Goal: Task Accomplishment & Management: Complete application form

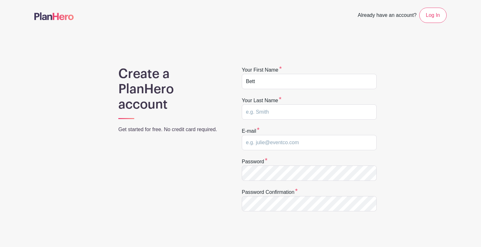
type input "[PERSON_NAME]"
click at [259, 143] on input "email" at bounding box center [309, 142] width 135 height 15
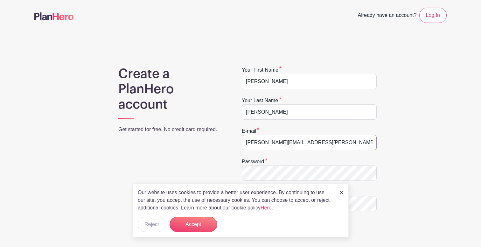
type input "[PERSON_NAME][EMAIL_ADDRESS][PERSON_NAME][DOMAIN_NAME]"
click at [258, 164] on label "Password" at bounding box center [255, 162] width 26 height 8
click at [322, 126] on form "Your first name [PERSON_NAME] Your last name [PERSON_NAME] E-mail [PERSON_NAME]…" at bounding box center [309, 166] width 135 height 200
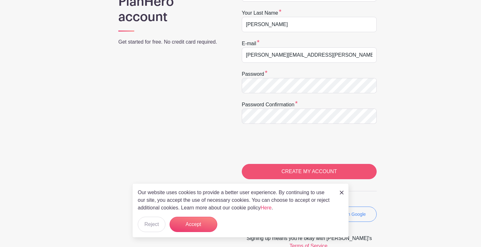
scroll to position [102, 0]
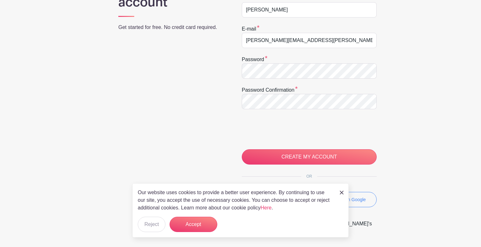
click at [346, 192] on div "Our website uses cookies to provide a better user experience. By continuing to …" at bounding box center [240, 210] width 216 height 54
click at [343, 193] on img at bounding box center [342, 192] width 4 height 4
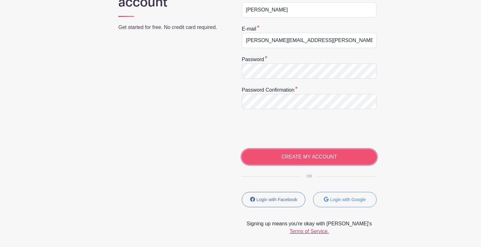
click at [267, 157] on input "CREATE MY ACCOUNT" at bounding box center [309, 156] width 135 height 15
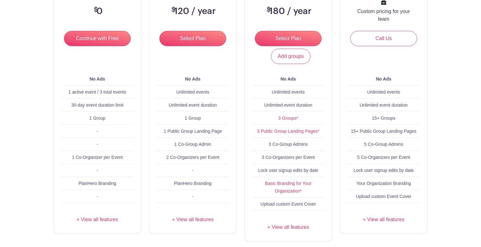
scroll to position [122, 0]
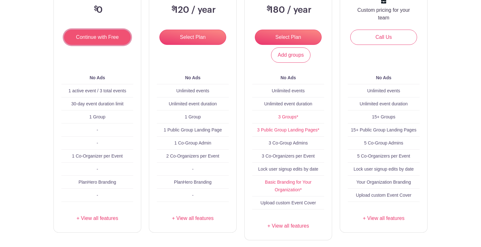
click at [87, 34] on input "Continue with Free" at bounding box center [97, 37] width 67 height 15
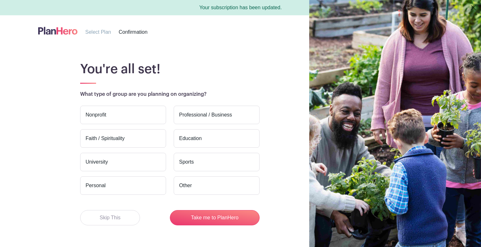
click at [112, 114] on label "Nonprofit" at bounding box center [123, 115] width 86 height 18
click at [0, 0] on input "Nonprofit" at bounding box center [0, 0] width 0 height 0
click at [208, 147] on label "Education" at bounding box center [217, 138] width 86 height 18
click at [0, 0] on input "Education" at bounding box center [0, 0] width 0 height 0
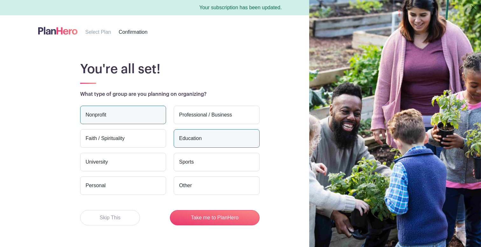
click at [105, 162] on label "University" at bounding box center [123, 162] width 86 height 18
click at [0, 0] on input "University" at bounding box center [0, 0] width 0 height 0
click at [114, 114] on label "Nonprofit" at bounding box center [123, 115] width 86 height 18
click at [0, 0] on input "Nonprofit" at bounding box center [0, 0] width 0 height 0
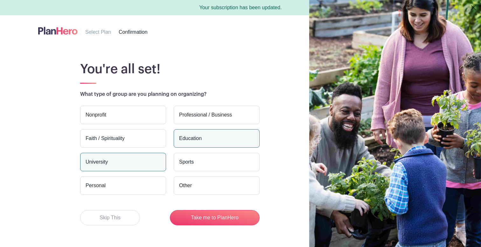
click at [197, 140] on label "Education" at bounding box center [217, 138] width 86 height 18
click at [0, 0] on input "Education" at bounding box center [0, 0] width 0 height 0
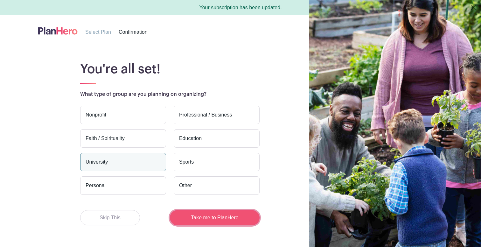
click at [203, 219] on button "Take me to PlanHero" at bounding box center [215, 217] width 90 height 15
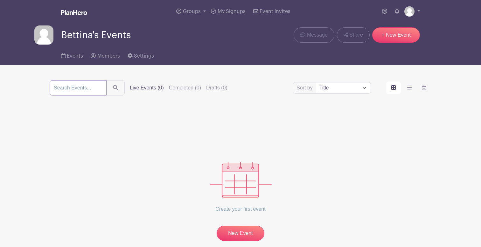
click at [103, 88] on input "search" at bounding box center [78, 87] width 57 height 15
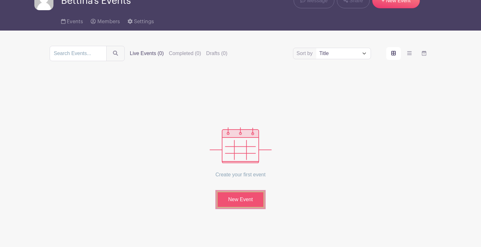
click at [232, 197] on link "New Event" at bounding box center [241, 199] width 48 height 17
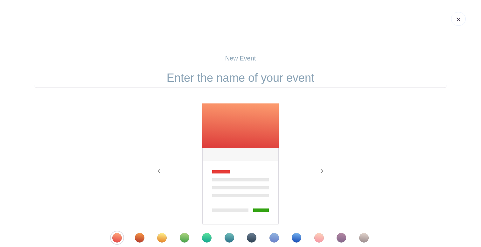
click at [201, 78] on input "text" at bounding box center [240, 78] width 412 height 20
type input "W"
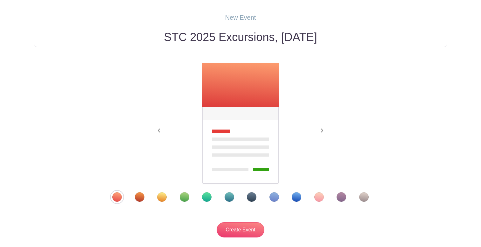
scroll to position [51, 0]
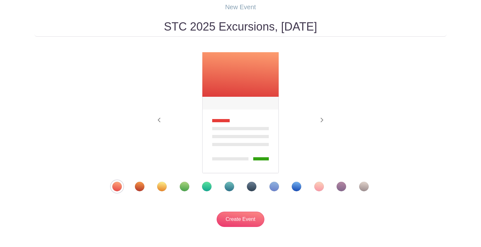
type input "STC 2025 Excursions, Wed. 24 Sep 2025"
click at [188, 188] on div "Template 4" at bounding box center [185, 187] width 10 height 10
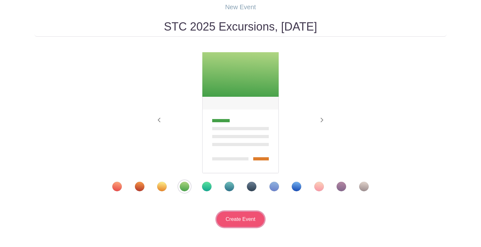
click at [243, 221] on input "Create Event" at bounding box center [241, 218] width 48 height 15
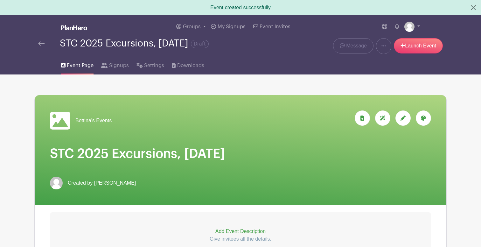
scroll to position [283, 0]
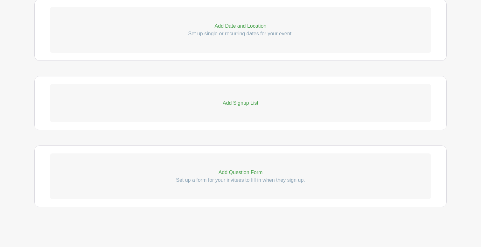
click at [238, 175] on p "Add Question Form" at bounding box center [240, 173] width 381 height 8
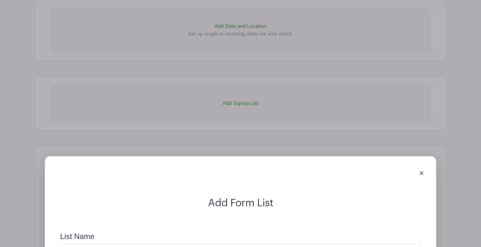
scroll to position [412, 0]
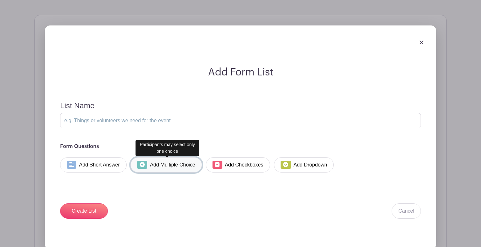
click at [165, 170] on link "Add Multiple Choice" at bounding box center [166, 164] width 72 height 15
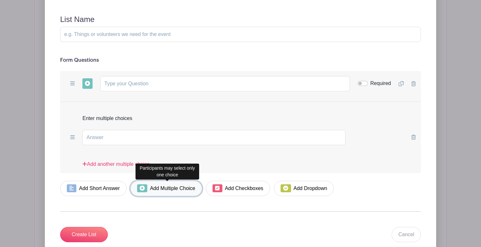
scroll to position [500, 0]
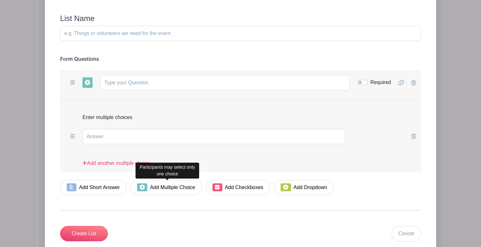
click at [69, 139] on span at bounding box center [73, 136] width 10 height 10
click at [74, 135] on icon at bounding box center [72, 136] width 4 height 4
click at [100, 137] on input "text" at bounding box center [213, 136] width 263 height 15
click at [133, 83] on input "text" at bounding box center [225, 82] width 250 height 15
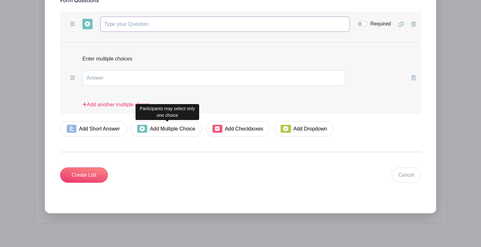
scroll to position [533, 0]
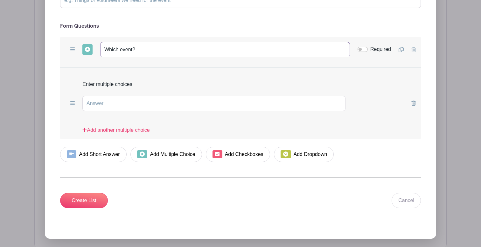
type input "Which event?"
click at [74, 107] on span at bounding box center [73, 103] width 10 height 10
click at [95, 104] on input "text" at bounding box center [213, 103] width 263 height 15
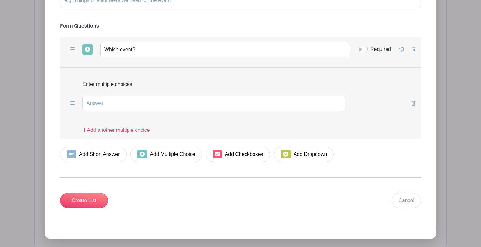
click at [87, 83] on div "Enter multiple choices" at bounding box center [240, 82] width 361 height 18
click at [97, 133] on link "Add another multiple choice" at bounding box center [115, 132] width 67 height 13
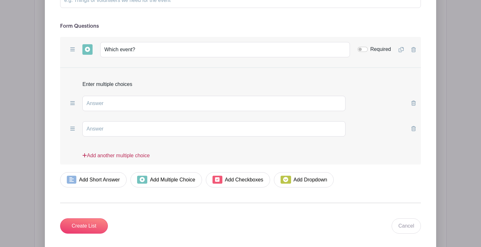
click at [101, 157] on link "Add another multiple choice" at bounding box center [115, 158] width 67 height 13
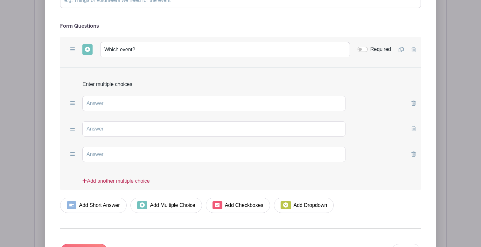
click at [104, 183] on link "Add another multiple choice" at bounding box center [115, 183] width 67 height 13
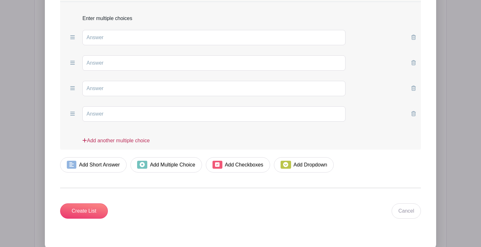
click at [103, 142] on link "Add another multiple choice" at bounding box center [115, 143] width 67 height 13
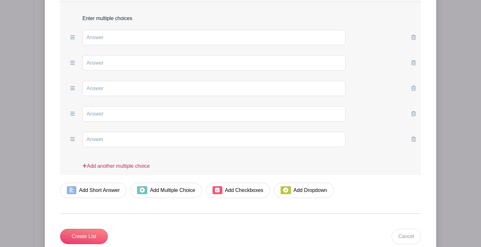
click at [105, 168] on link "Add another multiple choice" at bounding box center [115, 168] width 67 height 13
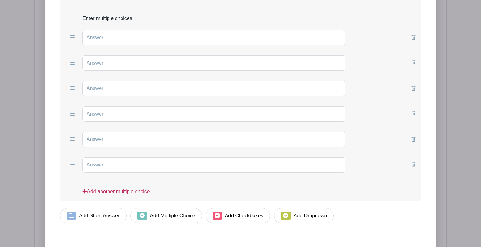
click at [109, 194] on link "Add another multiple choice" at bounding box center [115, 194] width 67 height 13
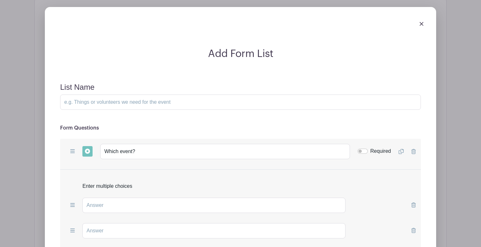
scroll to position [429, 0]
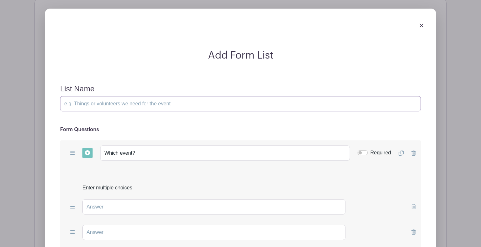
click at [101, 100] on input "List Name" at bounding box center [240, 103] width 361 height 15
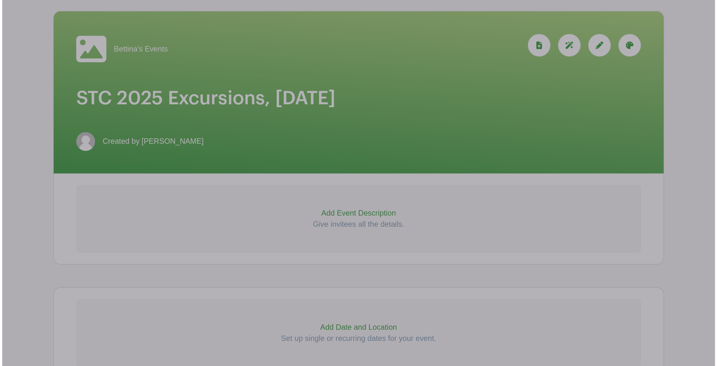
scroll to position [87, 0]
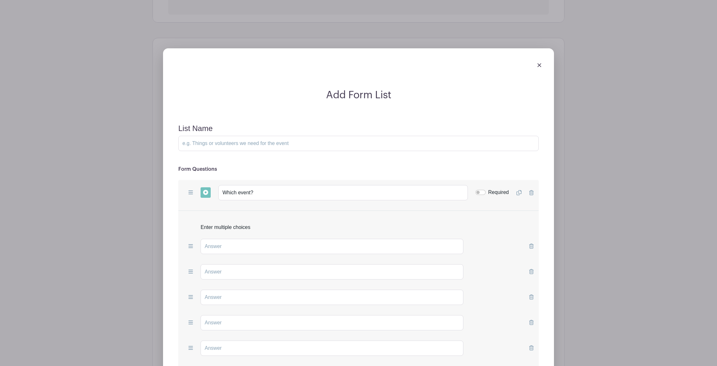
scroll to position [390, 0]
click at [342, 149] on input "List Name" at bounding box center [358, 142] width 361 height 15
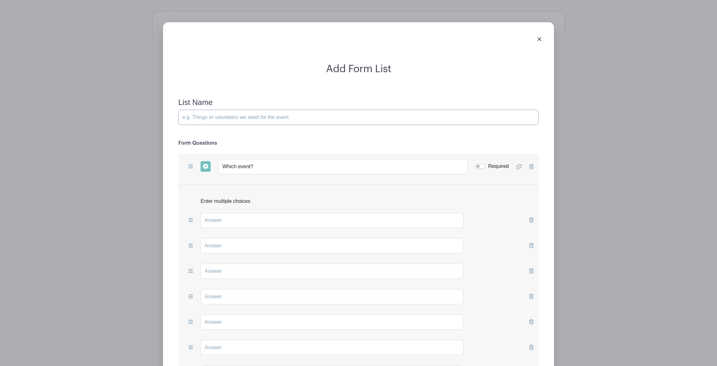
scroll to position [416, 0]
paste input "https://www.bcp.fu-berlin.de/en/stc2025/index.html"
drag, startPoint x: 338, startPoint y: 118, endPoint x: 362, endPoint y: 118, distance: 23.9
click at [362, 118] on input "Choice of Excursions. See https://www.bcp.fu-berlin.de/en/stc2025/index.html for" at bounding box center [358, 116] width 361 height 15
drag, startPoint x: 244, startPoint y: 116, endPoint x: 338, endPoint y: 116, distance: 93.8
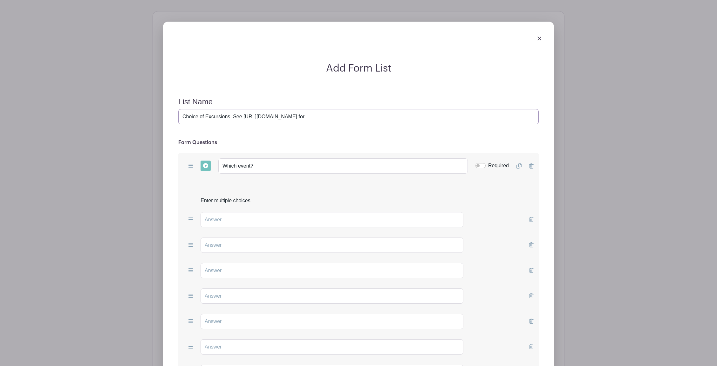
click at [338, 116] on input "Choice of Excursions. See https://www.bcp.fu-berlin.de/en/stc2025/ for" at bounding box center [358, 116] width 361 height 15
click at [251, 117] on input "Choice of Excursions. See https://www.bcp.fu-berlin.de/en/stc2025/ for" at bounding box center [358, 116] width 361 height 15
drag, startPoint x: 244, startPoint y: 117, endPoint x: 338, endPoint y: 116, distance: 94.1
click at [338, 116] on input "Choice of Excursions. See https://www.bcp.fu-berlin.de/en/stc2025/ for" at bounding box center [358, 116] width 361 height 15
paste input "activities/index.html"
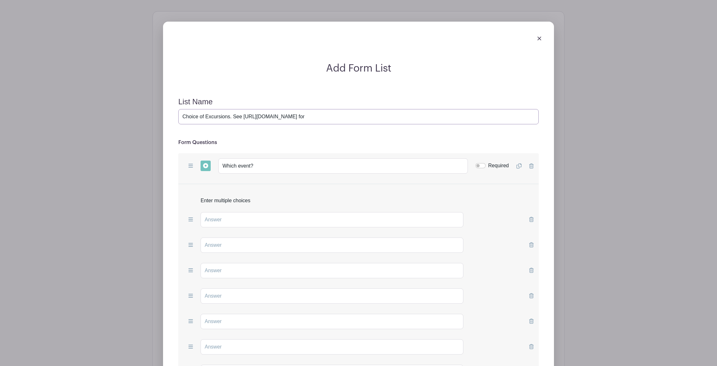
drag, startPoint x: 360, startPoint y: 118, endPoint x: 384, endPoint y: 118, distance: 23.8
click at [384, 118] on input "Choice of Excursions. See https://www.bcp.fu-berlin.de/en/stc2025/activities/in…" at bounding box center [358, 116] width 361 height 15
click at [222, 119] on input "Choice of Excursions. See https://www.bcp.fu-berlin.de/en/stc2025/activities/ f…" at bounding box center [358, 116] width 361 height 15
click at [376, 116] on input "Choice of Activities. See https://www.bcp.fu-berlin.de/en/stc2025/activities/ f…" at bounding box center [358, 116] width 361 height 15
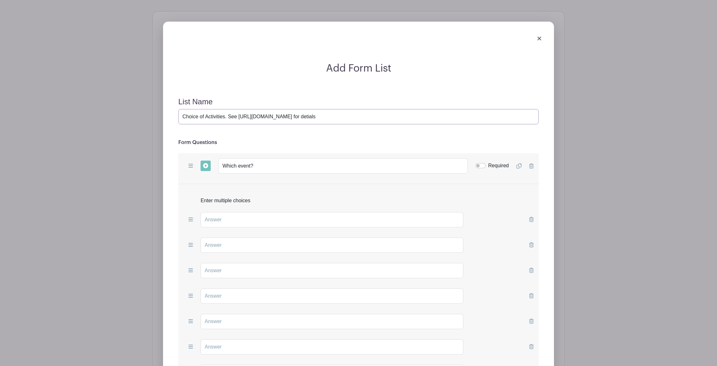
click at [219, 117] on input "Choice of Activities. See https://www.bcp.fu-berlin.de/en/stc2025/activities/ f…" at bounding box center [358, 116] width 361 height 15
click at [372, 115] on input "Choice of Excursions. See https://www.bcp.fu-berlin.de/en/stc2025/activities/ f…" at bounding box center [358, 116] width 361 height 15
type input "Choice of Excursions. See https://www.bcp.fu-berlin.de/en/stc2025/activities/ f…"
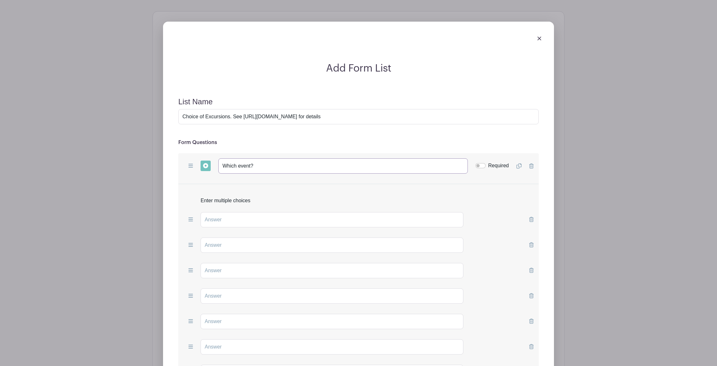
click at [266, 173] on input "Which event?" at bounding box center [343, 165] width 250 height 15
click at [266, 170] on input "Which event?" at bounding box center [343, 165] width 250 height 15
type input "W"
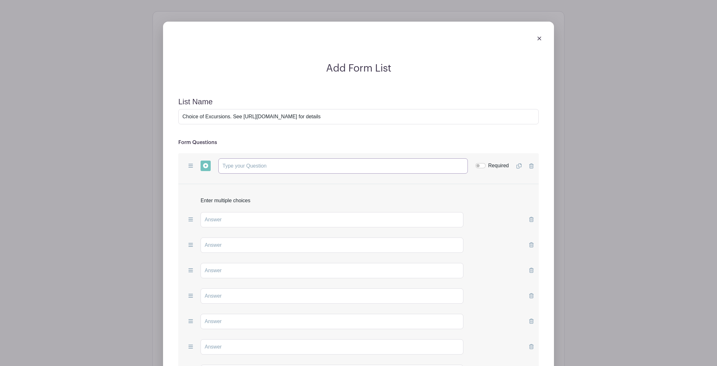
type input "h"
type input "Which excursion"
click at [266, 220] on input "text" at bounding box center [332, 219] width 263 height 15
click at [282, 217] on input "text" at bounding box center [332, 219] width 263 height 15
paste input "Canoeing on Wannsee."
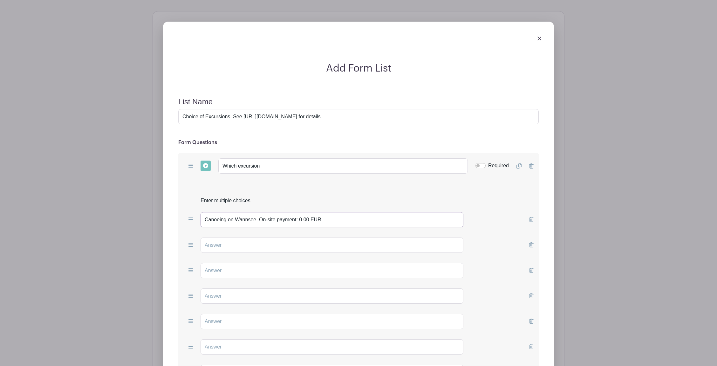
type input "Canoeing on Wannsee. On-site payment: 0.00 EUR"
click at [249, 246] on input "text" at bounding box center [332, 245] width 263 height 15
type input "B"
click at [283, 246] on input "text" at bounding box center [332, 270] width 263 height 15
click at [252, 245] on input "Guided Tour throught the Botanical Garden: On-site payment: 0.00 EUR" at bounding box center [332, 245] width 263 height 15
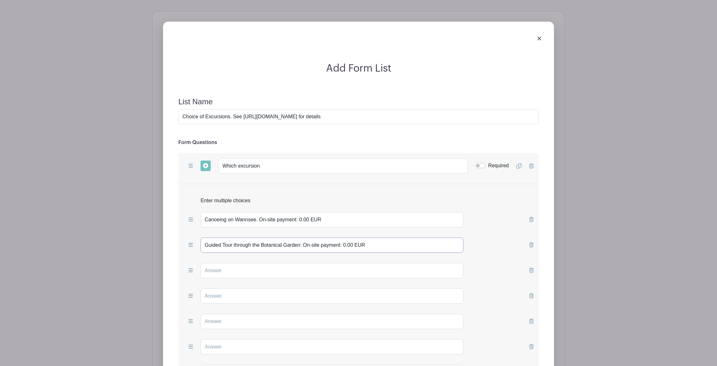
type input "Guided Tour through the Botanical Garden: On-site payment: 0.00 EUR"
click at [220, 246] on input "text" at bounding box center [332, 270] width 263 height 15
type input "Historical Walk through"
click at [345, 245] on input "Guided Tour through the Botanical Garden: On-site payment: 0.00 EUR" at bounding box center [332, 245] width 263 height 15
type input "Guided Tour through the Botanical Garden: On-site payment: 5.00 EUR"
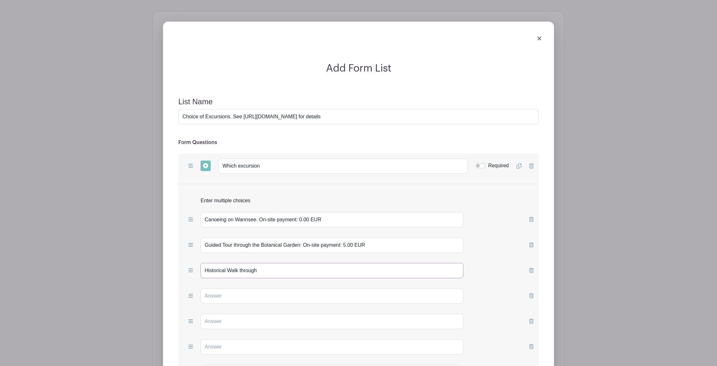
click at [311, 246] on input "Historical Walk through" at bounding box center [332, 270] width 263 height 15
type input "Historical Walk through Scientific Landmarks in Berlin-Dahlem:"
click at [301, 245] on input "Guided Tour through the Botanical Garden: On-site payment: 5.00 EUR" at bounding box center [332, 245] width 263 height 15
type input "Guided Tour through the Botanical Garden. On-site payment: 5.00 EUR"
drag, startPoint x: 259, startPoint y: 220, endPoint x: 327, endPoint y: 220, distance: 67.7
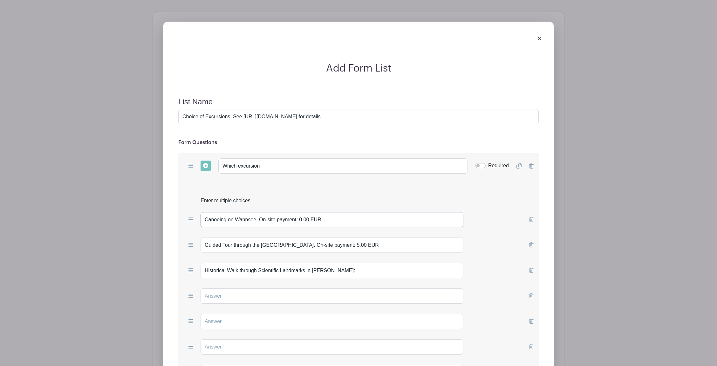
click at [327, 220] on input "Canoeing on Wannsee. On-site payment: 0.00 EUR" at bounding box center [332, 219] width 263 height 15
click at [354, 246] on input "Historical Walk through Scientific Landmarks in Berlin-Dahlem:" at bounding box center [332, 270] width 263 height 15
paste input "On-site payment: 0.00 EUR"
type input "Historical Walk through Scientific Landmarks in Berlin-Dahlem. On-site payment:…"
click at [270, 246] on input "text" at bounding box center [332, 295] width 263 height 15
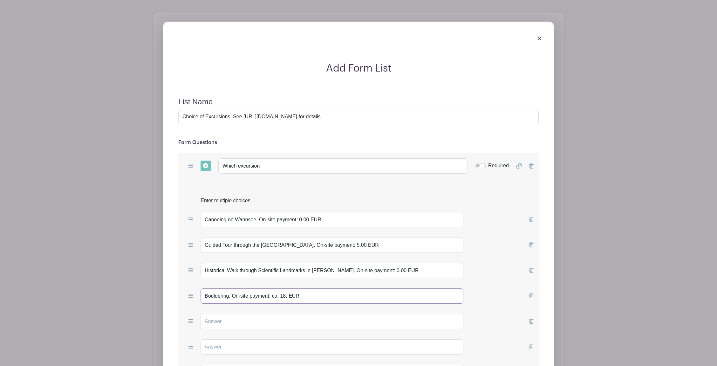
type input "Bouldering. On-site payment: ca. 18. EUR"
click at [215, 246] on input "text" at bounding box center [332, 321] width 263 height 15
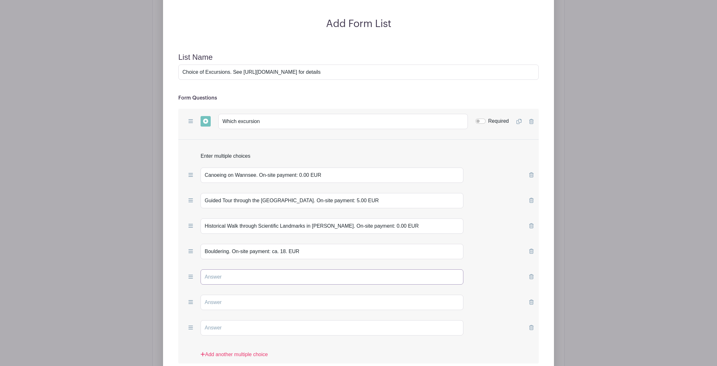
scroll to position [462, 0]
paste input "Hike around Grunewald Tower"
type input "Hike around Grunewald Tower"
click at [289, 246] on input "text" at bounding box center [332, 301] width 263 height 15
paste input "Hike from Pfaueninsel to Wannsee"
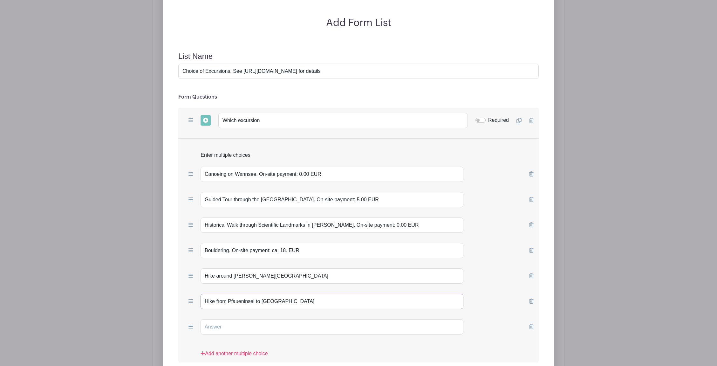
type input "Hike from Pfaueninsel to Wannsee"
click at [284, 246] on input "Hike around Grunewald Tower" at bounding box center [332, 275] width 263 height 15
type input "Hike around Grunewald Tower."
click at [294, 246] on input "Hike from Pfaueninsel to Wannsee" at bounding box center [332, 301] width 263 height 15
type input "Hike from Pfaueninsel to Wannsee."
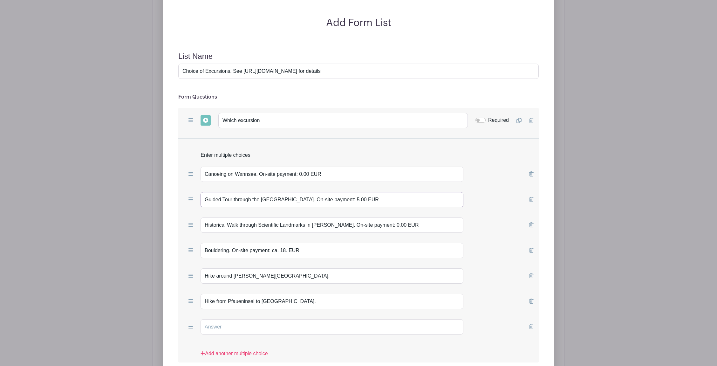
drag, startPoint x: 305, startPoint y: 200, endPoint x: 372, endPoint y: 198, distance: 67.4
click at [372, 198] on input "Guided Tour through the Botanical Garden. On-site payment: 5.00 EUR" at bounding box center [332, 199] width 263 height 15
click at [337, 176] on input "Canoeing on Wannsee. On-site payment: 0.00 EUR" at bounding box center [332, 174] width 263 height 15
drag, startPoint x: 259, startPoint y: 174, endPoint x: 329, endPoint y: 175, distance: 70.0
click at [329, 175] on input "Canoeing on Wannsee. On-site payment: 0.00 EUR" at bounding box center [332, 174] width 263 height 15
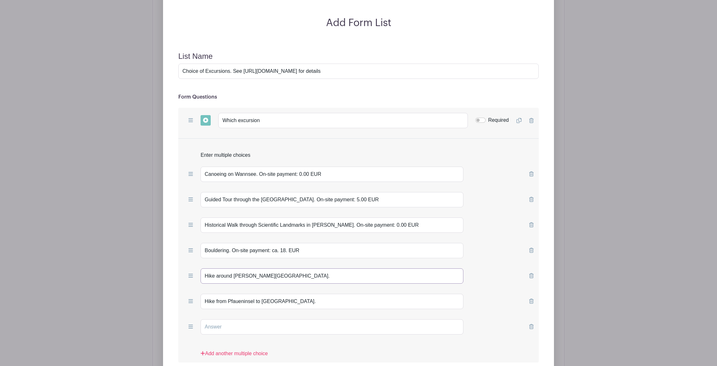
click at [298, 246] on input "Hike around Grunewald Tower." at bounding box center [332, 275] width 263 height 15
paste input "On-site payment: 0.00 EUR"
click at [274, 246] on input "Hike around Grunewald Tower.On-site payment: 0.00 EUR" at bounding box center [332, 275] width 263 height 15
type input "Hike around Grunewald Tower. On-site payment: 0.00 EUR"
click at [297, 246] on input "Hike from Pfaueninsel to Wannsee." at bounding box center [332, 301] width 263 height 15
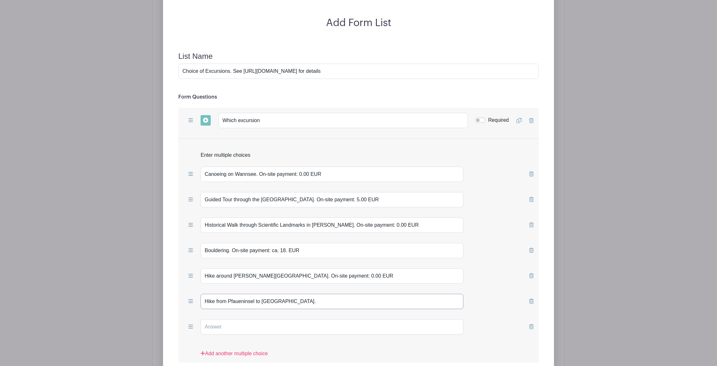
click at [297, 246] on input "Hike from Pfaueninsel to Wannsee." at bounding box center [332, 301] width 263 height 15
paste input "On-site payment: 0.00 EUR"
type input "Hike from Pfaueninsel to Wannsee. On-site payment: 0.00 EUR"
click at [236, 246] on input "text" at bounding box center [332, 326] width 263 height 15
click at [231, 246] on link "Add another multiple choice" at bounding box center [234, 356] width 67 height 13
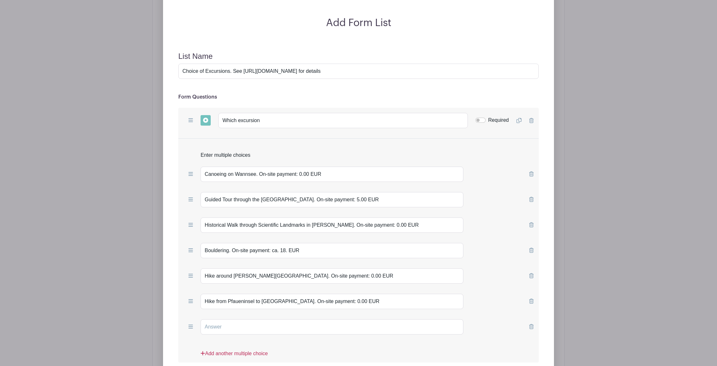
click at [231, 246] on link "Add another multiple choice" at bounding box center [234, 356] width 67 height 13
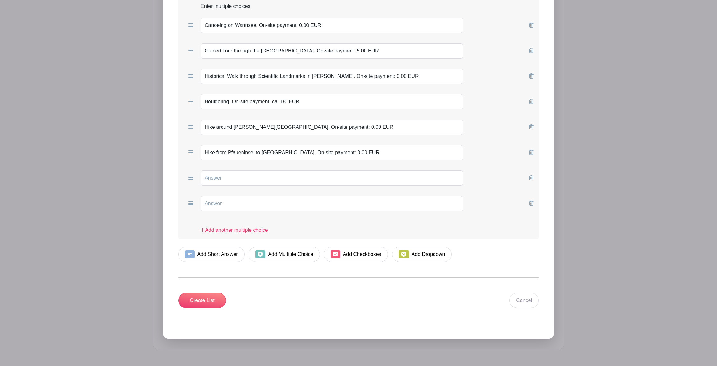
scroll to position [612, 0]
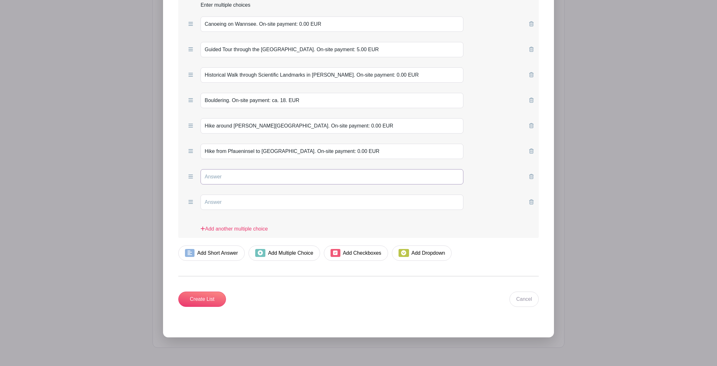
click at [241, 176] on input "text" at bounding box center [332, 176] width 263 height 15
paste input "Humboldt-Forum: Berlin Global"
drag, startPoint x: 286, startPoint y: 153, endPoint x: 359, endPoint y: 151, distance: 72.8
click at [359, 151] on input "Hike from Pfaueninsel to Wannsee. On-site payment: 0.00 EUR" at bounding box center [332, 151] width 263 height 15
click at [321, 179] on input "Humboldt-Forum: Berlin Global." at bounding box center [332, 176] width 263 height 15
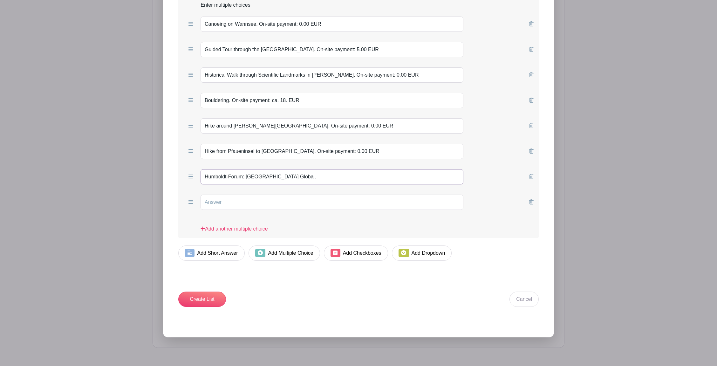
paste input "On-site payment: 0.00 EUR"
click at [279, 177] on input "Humboldt-Forum: Berlin Global.On-site payment: 0.00 EUR" at bounding box center [332, 176] width 263 height 15
click at [322, 177] on input "Humboldt-Forum: Berlin Global. On-site payment: 0.00 EUR" at bounding box center [332, 176] width 263 height 15
type input "Humboldt-Forum: Berlin Global. On-site payment: 7.00 EUR"
click at [289, 201] on input "text" at bounding box center [332, 202] width 263 height 15
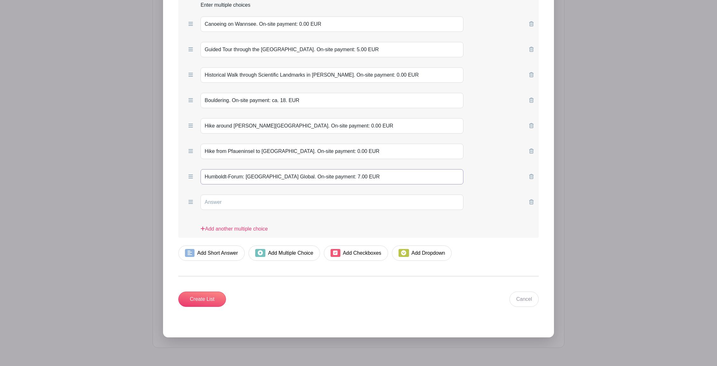
drag, startPoint x: 344, startPoint y: 177, endPoint x: 169, endPoint y: 178, distance: 175.5
click at [201, 178] on input "Humboldt-Forum: Berlin Global. On-site payment: 7.00 EUR" at bounding box center [332, 176] width 263 height 15
click at [215, 205] on input "text" at bounding box center [332, 202] width 263 height 15
paste input "Humboldt-Forum: Berlin Global. On-site payment: 7.00 EUR"
drag, startPoint x: 247, startPoint y: 204, endPoint x: 277, endPoint y: 204, distance: 29.9
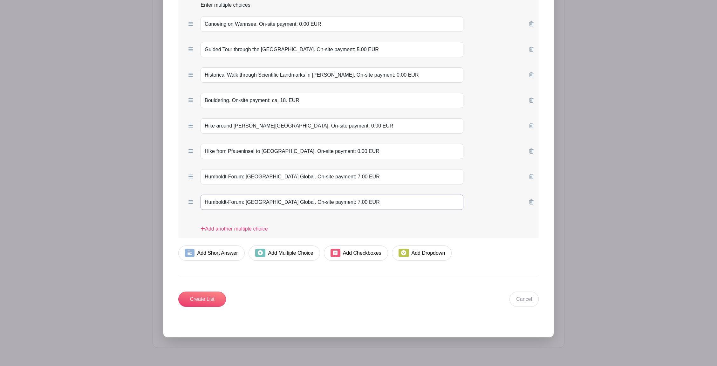
click at [277, 204] on input "Humboldt-Forum: Berlin Global. On-site payment: 7.00 EUR" at bounding box center [332, 202] width 263 height 15
click at [247, 229] on link "Add another multiple choice" at bounding box center [234, 231] width 67 height 13
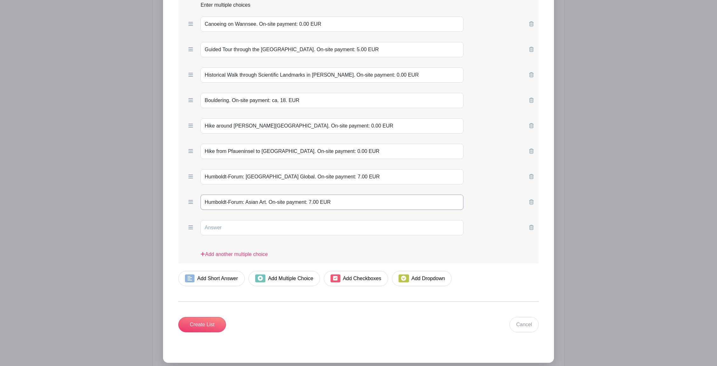
click at [311, 198] on input "Humboldt-Forum: Asian Art. On-site payment: 7.00 EUR" at bounding box center [332, 202] width 263 height 15
click at [312, 202] on input "Humboldt-Forum: Asian Art. On-site payment: 7.00 EUR" at bounding box center [332, 202] width 263 height 15
type input "Humboldt-Forum: Asian Art. On-site payment: 0.00 EUR"
click at [287, 225] on input "text" at bounding box center [332, 227] width 263 height 15
paste input "Neue Nationalgalerie: Extreme Tension. Collection 1945-200."
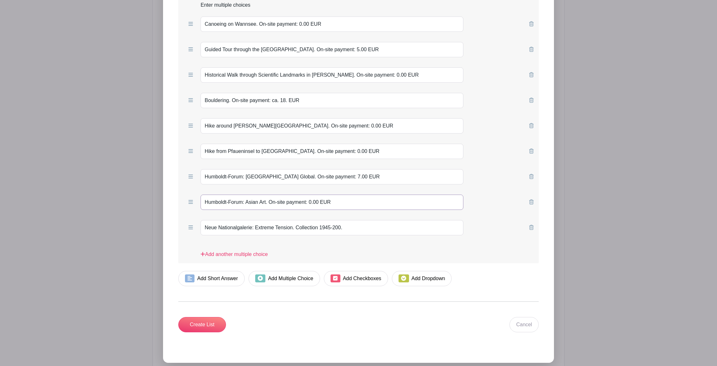
drag, startPoint x: 272, startPoint y: 202, endPoint x: 335, endPoint y: 200, distance: 63.6
click at [335, 200] on input "Humboldt-Forum: Asian Art. On-site payment: 0.00 EUR" at bounding box center [332, 202] width 263 height 15
click at [372, 233] on input "Neue Nationalgalerie: Extreme Tension. Collection 1945-200." at bounding box center [332, 227] width 263 height 15
paste input "On-site payment: 0.00 EUR"
click at [343, 227] on input "Neue Nationalgalerie: Extreme Tension. Collection 1945-200.On-site payment: 0.0…" at bounding box center [332, 227] width 263 height 15
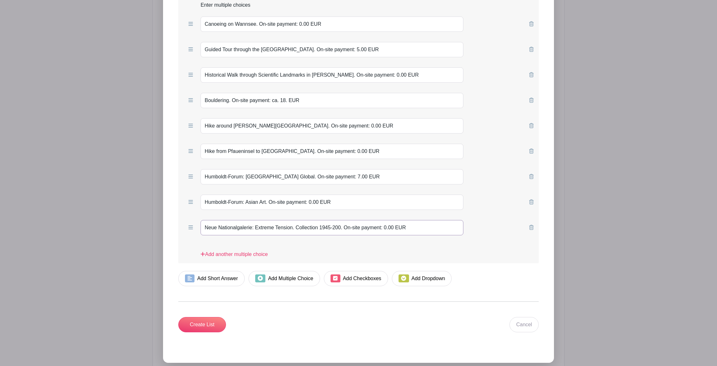
click at [378, 227] on input "Neue Nationalgalerie: Extreme Tension. Collection 1945-200. On-site payment: 0.…" at bounding box center [332, 227] width 263 height 15
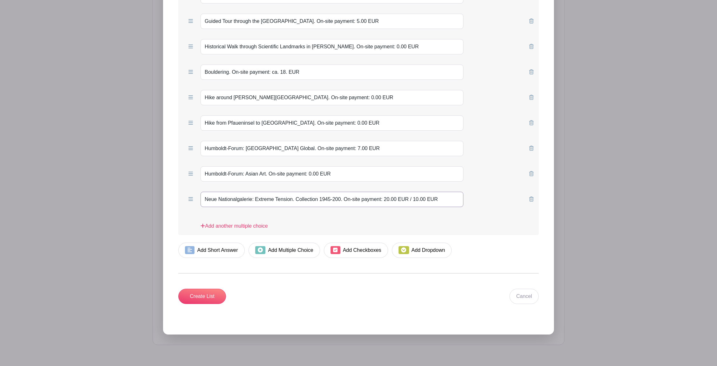
scroll to position [641, 0]
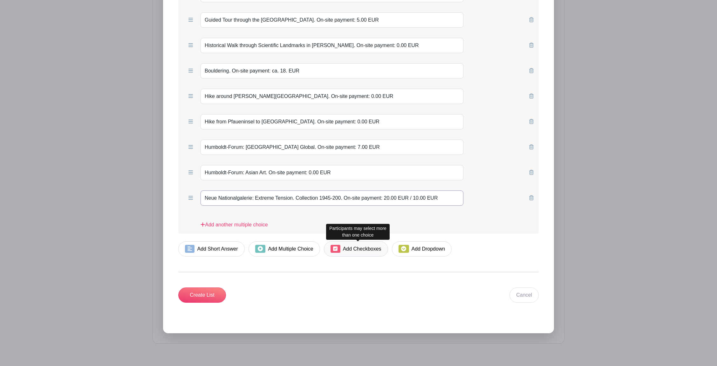
type input "Neue Nationalgalerie: Extreme Tension. Collection 1945-200. On-site payment: 20…"
click at [345, 246] on link "Add Checkboxes" at bounding box center [356, 248] width 64 height 15
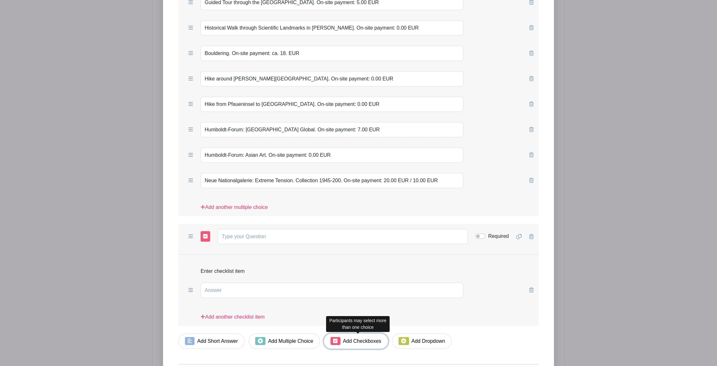
scroll to position [658, 0]
click at [480, 238] on icon at bounding box center [531, 237] width 4 height 5
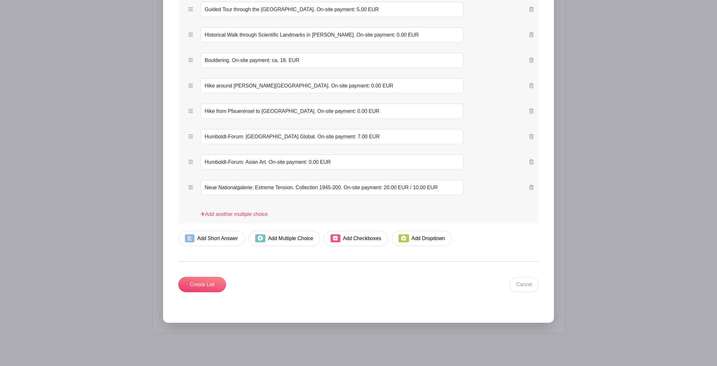
scroll to position [657, 0]
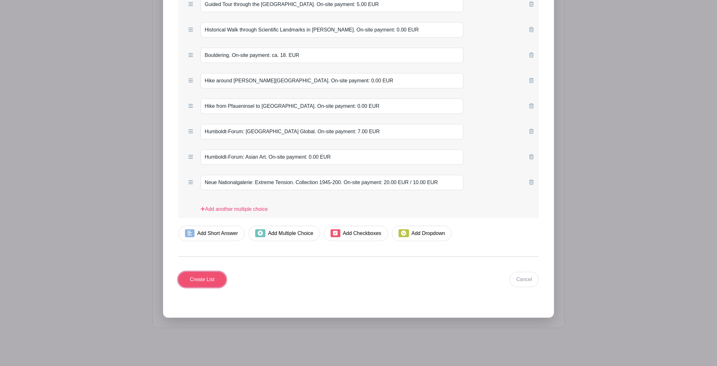
click at [199, 246] on input "Create List" at bounding box center [202, 279] width 48 height 15
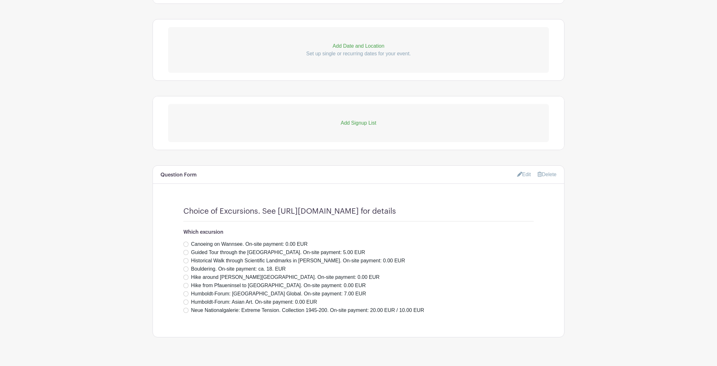
scroll to position [262, 0]
click at [361, 124] on p "Add Signup List" at bounding box center [358, 123] width 381 height 8
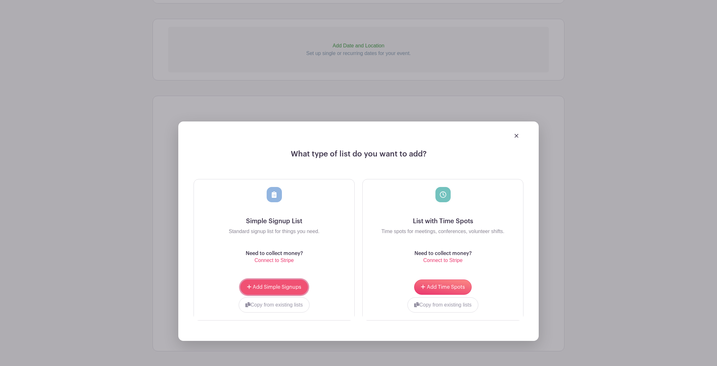
click at [262, 246] on span "Add Simple Signups" at bounding box center [277, 287] width 49 height 5
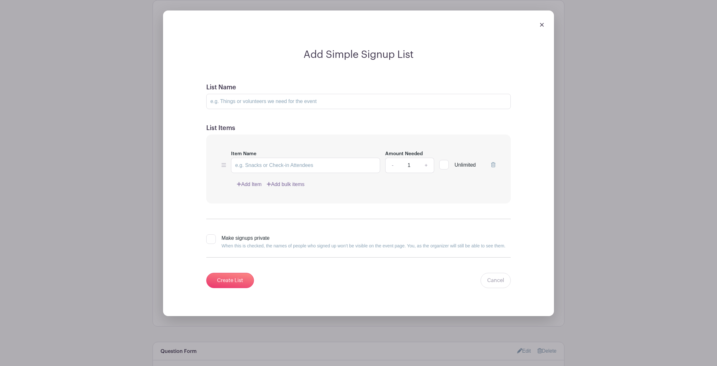
scroll to position [417, 0]
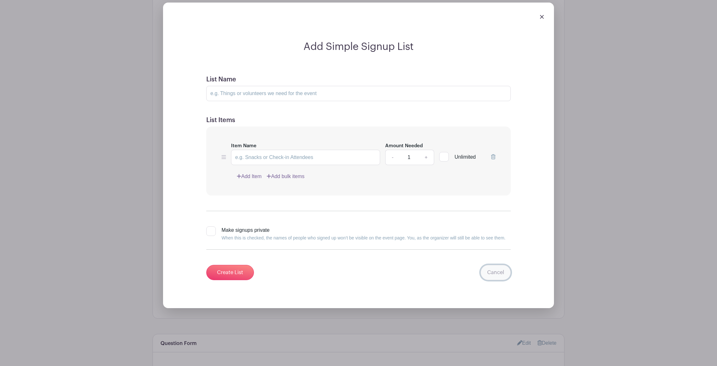
click at [480, 246] on link "Cancel" at bounding box center [496, 272] width 30 height 15
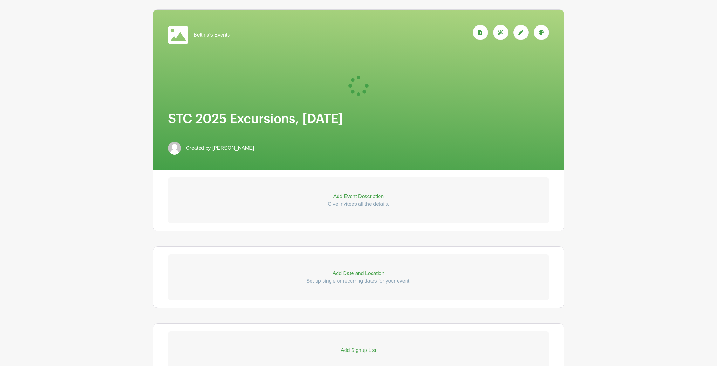
scroll to position [0, 0]
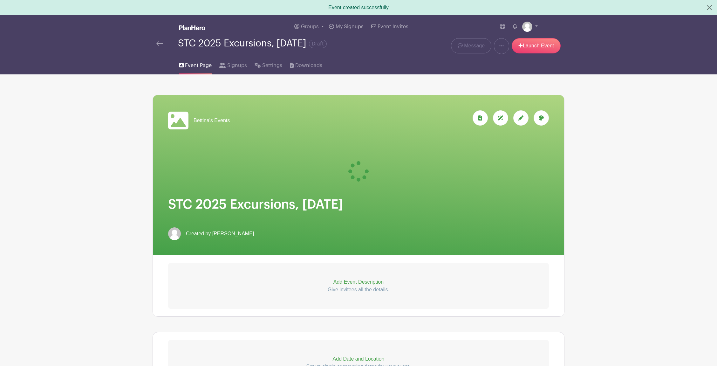
click at [249, 205] on h1 "STC 2025 Excursions, Wed. 24 Sep 2025" at bounding box center [358, 204] width 381 height 15
click at [238, 65] on span "Signups" at bounding box center [237, 66] width 20 height 8
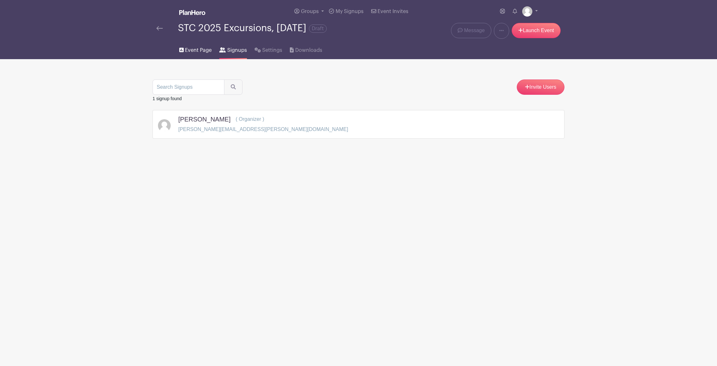
click at [195, 53] on span "Event Page" at bounding box center [198, 50] width 27 height 8
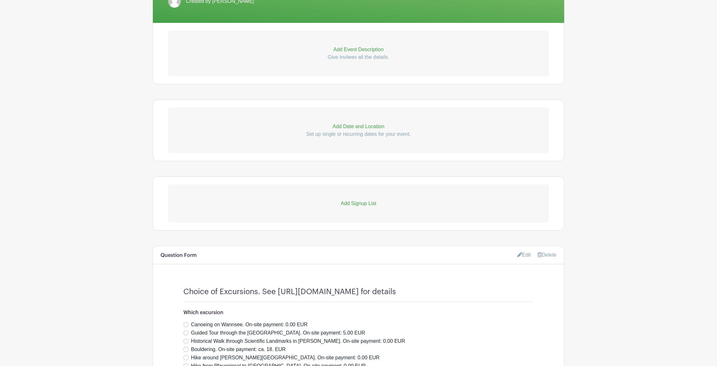
scroll to position [158, 0]
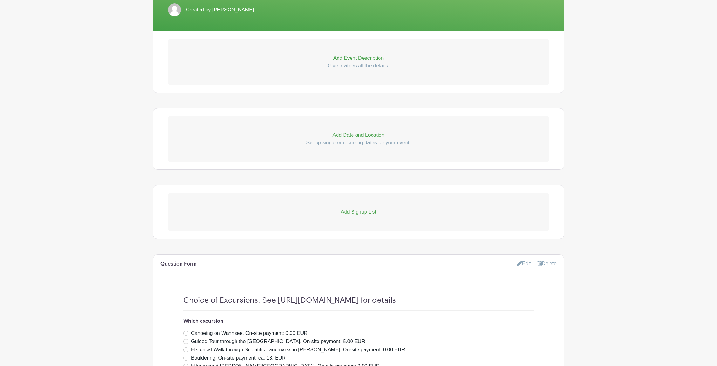
click at [353, 214] on p "Add Signup List" at bounding box center [358, 212] width 381 height 8
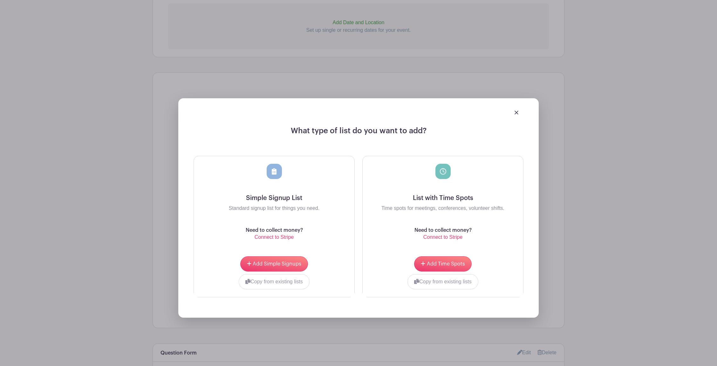
scroll to position [274, 0]
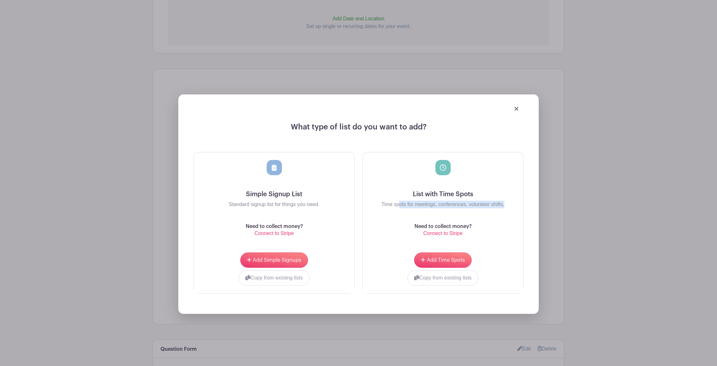
drag, startPoint x: 400, startPoint y: 207, endPoint x: 517, endPoint y: 204, distance: 117.7
click at [480, 204] on p "Time spots for meetings, conferences, volunteer shifts." at bounding box center [443, 205] width 150 height 8
click at [289, 246] on button "Copy from existing lists" at bounding box center [274, 277] width 71 height 15
click at [290, 246] on div at bounding box center [250, 276] width 97 height 3
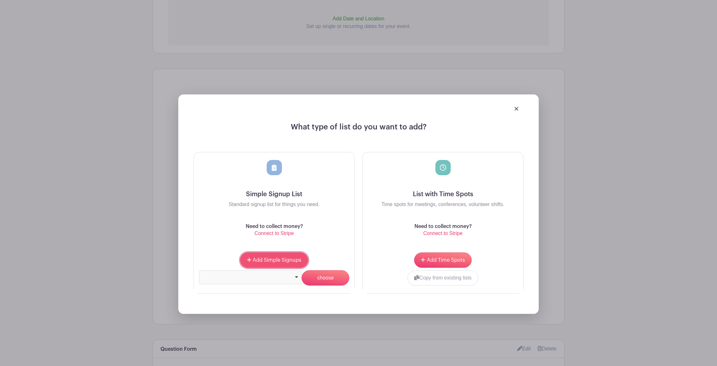
click at [292, 246] on button "Add Simple Signups" at bounding box center [274, 259] width 68 height 15
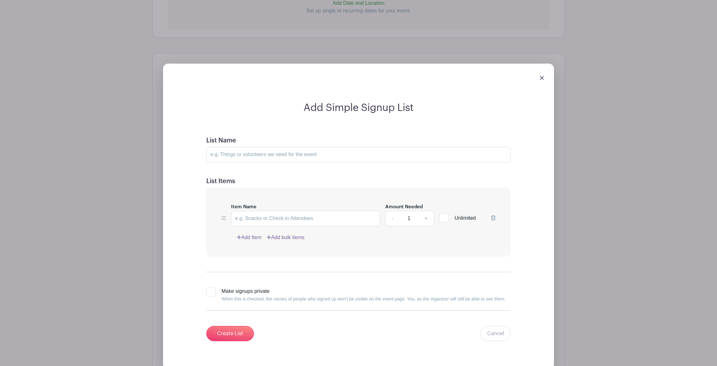
scroll to position [341, 0]
click at [446, 216] on div at bounding box center [444, 218] width 10 height 10
click at [444, 216] on input "Unlimited" at bounding box center [441, 216] width 4 height 4
checkbox input "true"
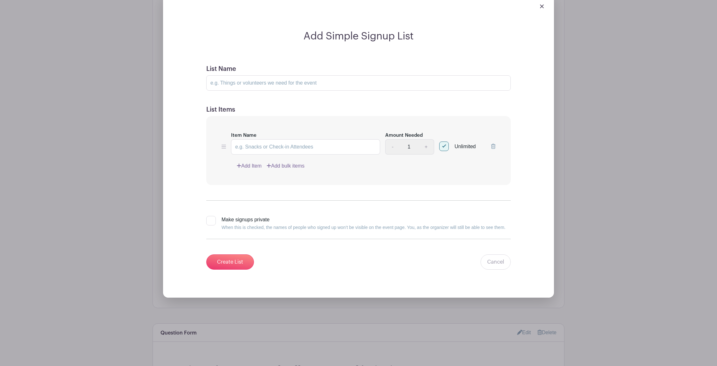
scroll to position [411, 0]
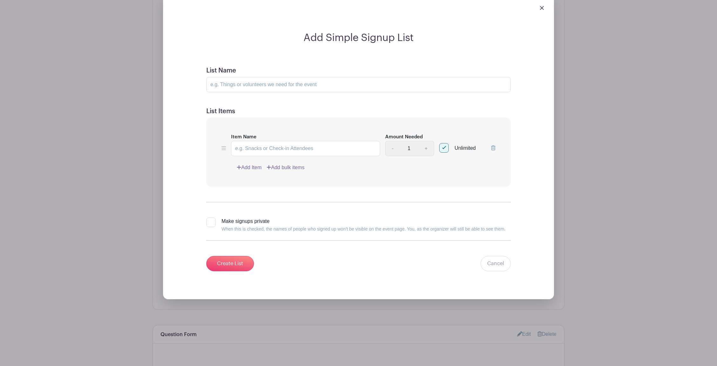
click at [212, 223] on div at bounding box center [211, 222] width 10 height 10
click at [211, 222] on input "Make signups private When this is checked, the names of people who signed up wo…" at bounding box center [208, 219] width 4 height 4
checkbox input "true"
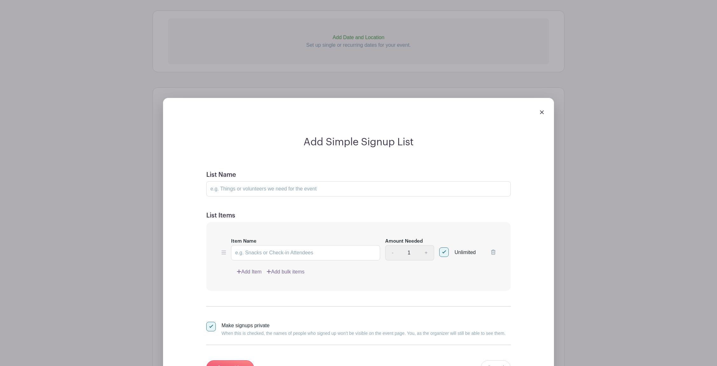
scroll to position [234, 0]
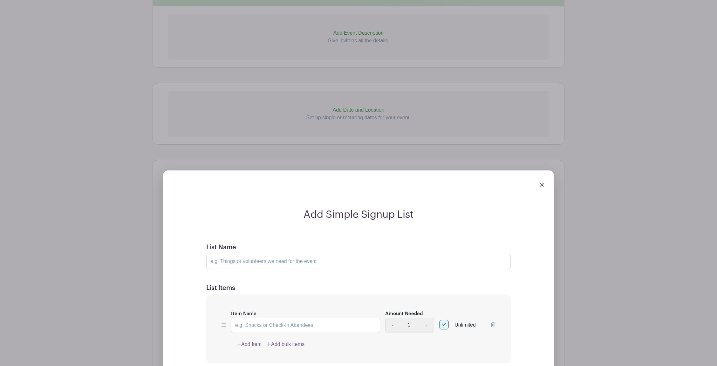
click at [480, 186] on img at bounding box center [542, 185] width 4 height 4
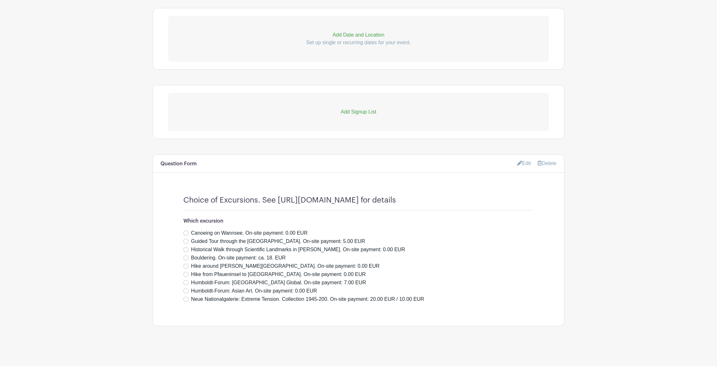
scroll to position [0, 0]
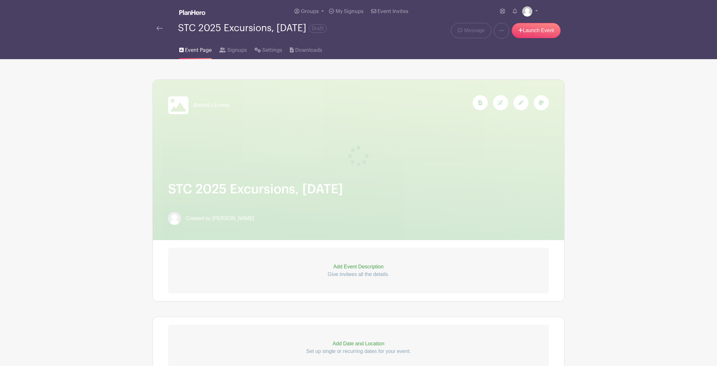
click at [393, 177] on div "Bettina's Events" at bounding box center [358, 160] width 411 height 160
click at [480, 107] on div at bounding box center [500, 102] width 15 height 15
click at [480, 106] on div at bounding box center [480, 102] width 15 height 15
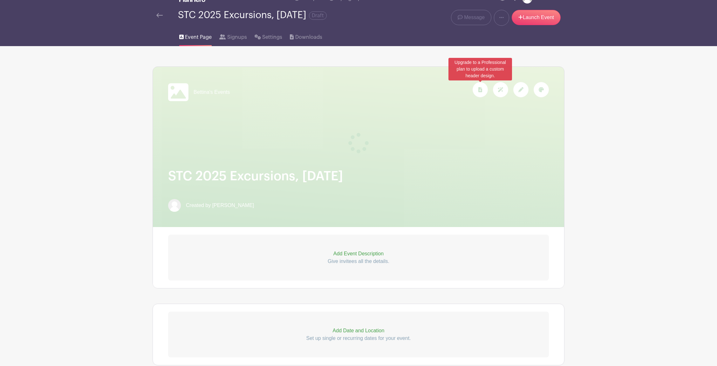
scroll to position [12, 0]
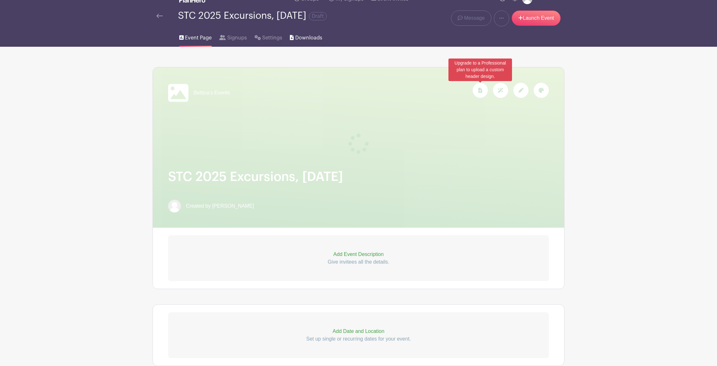
click at [307, 38] on span "Downloads" at bounding box center [308, 38] width 27 height 8
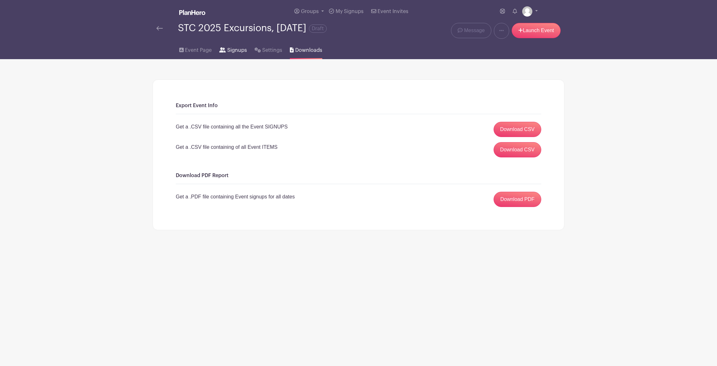
click at [237, 46] on link "Signups" at bounding box center [232, 49] width 27 height 20
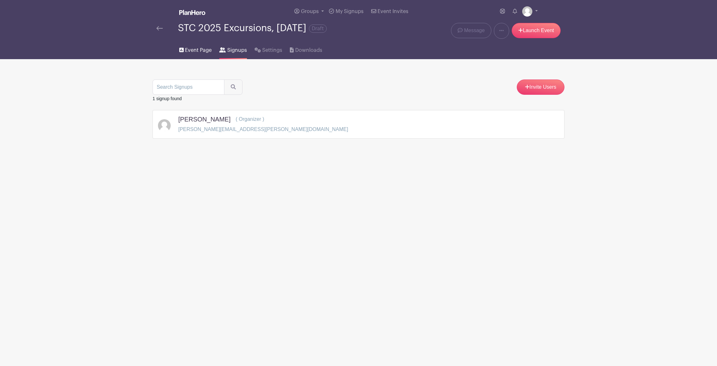
click at [189, 51] on span "Event Page" at bounding box center [198, 50] width 27 height 8
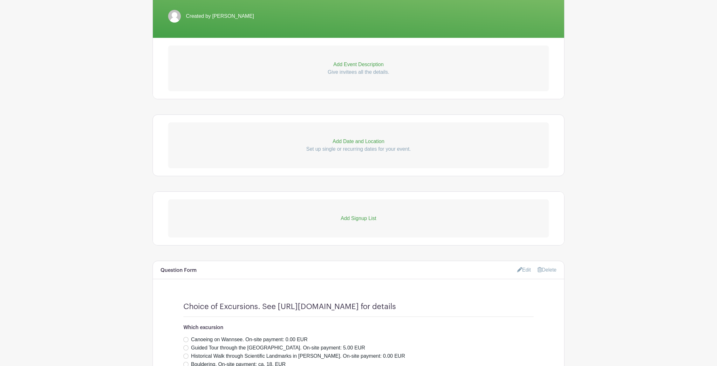
scroll to position [258, 0]
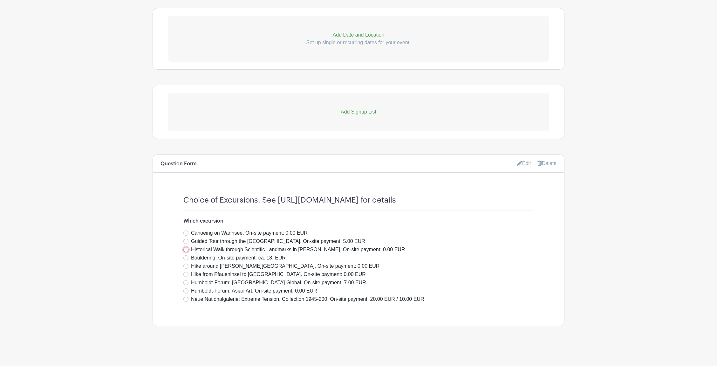
click at [187, 246] on input "Historical Walk through Scientific Landmarks in Berlin-Dahlem. On-site payment:…" at bounding box center [185, 249] width 5 height 5
radio input "true"
click at [187, 246] on input "Historical Walk through Scientific Landmarks in Berlin-Dahlem. On-site payment:…" at bounding box center [185, 249] width 5 height 5
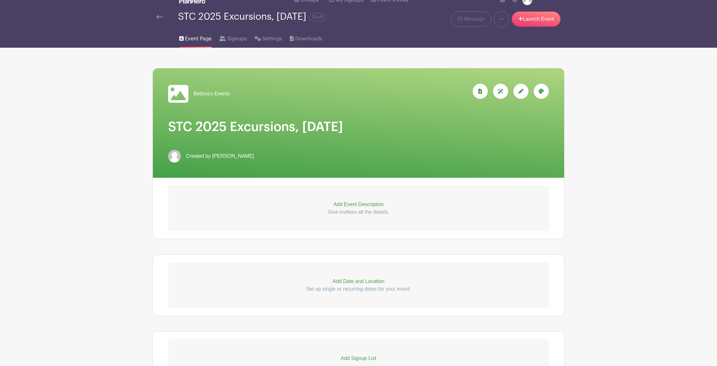
scroll to position [0, 0]
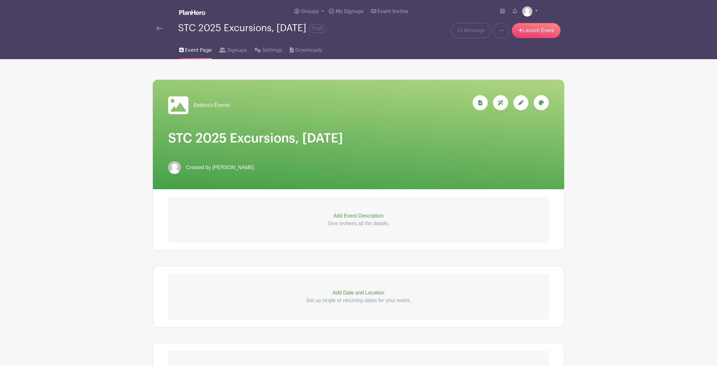
click at [480, 9] on link at bounding box center [530, 11] width 16 height 10
click at [480, 30] on link "Launch Event" at bounding box center [536, 30] width 49 height 15
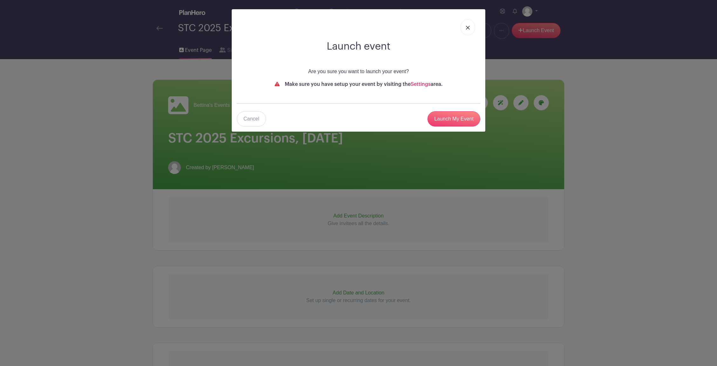
click at [470, 24] on link at bounding box center [468, 27] width 15 height 16
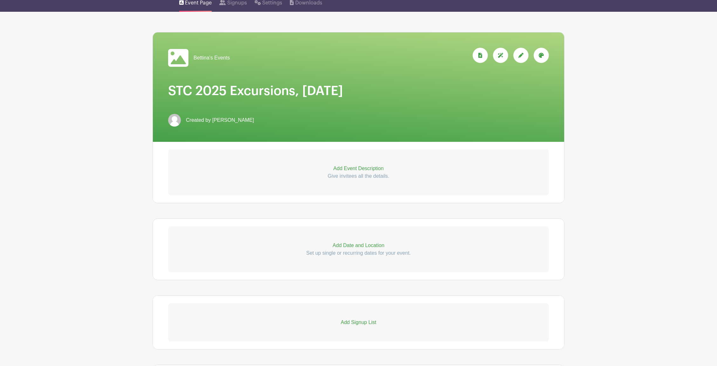
scroll to position [38, 0]
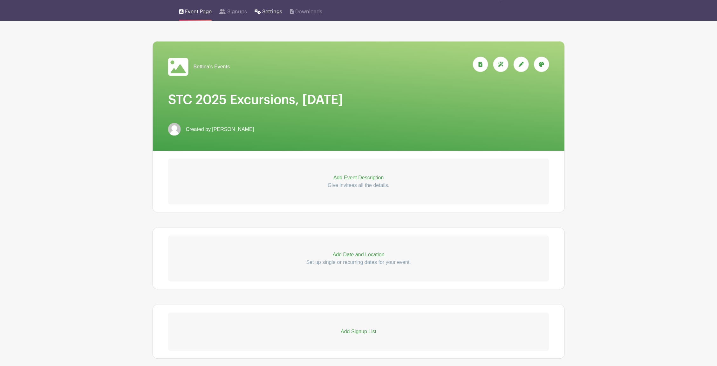
click at [275, 11] on span "Settings" at bounding box center [272, 12] width 20 height 8
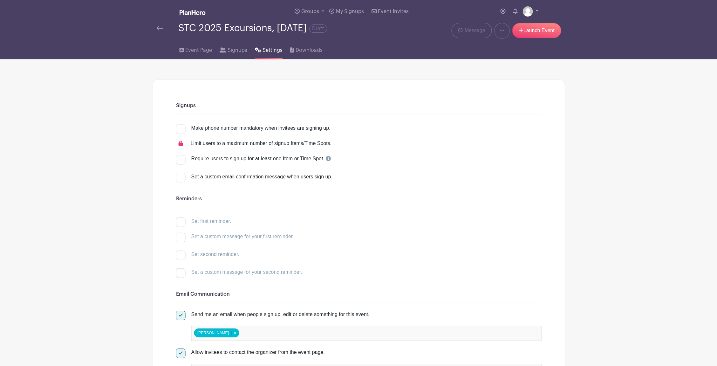
click at [181, 131] on div at bounding box center [181, 129] width 10 height 10
click at [180, 128] on input "Make phone number mandatory when invitees are signing up." at bounding box center [178, 126] width 4 height 4
checkbox input "true"
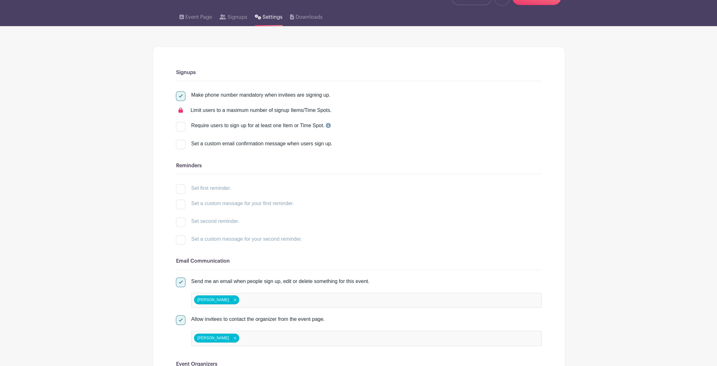
scroll to position [33, 0]
drag, startPoint x: 203, startPoint y: 111, endPoint x: 333, endPoint y: 121, distance: 129.8
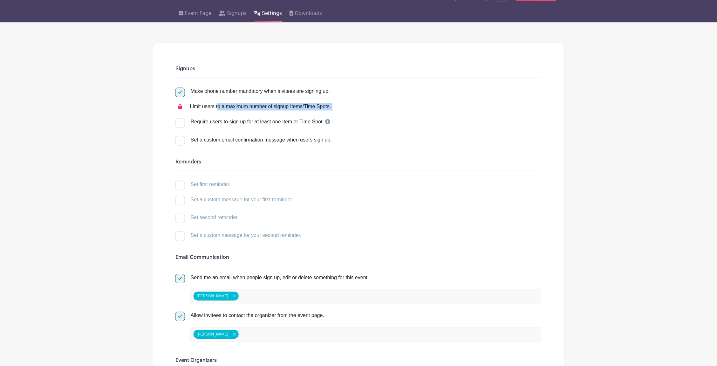
scroll to position [37, 0]
click at [183, 105] on div at bounding box center [181, 107] width 10 height 8
click at [182, 107] on icon at bounding box center [180, 106] width 4 height 5
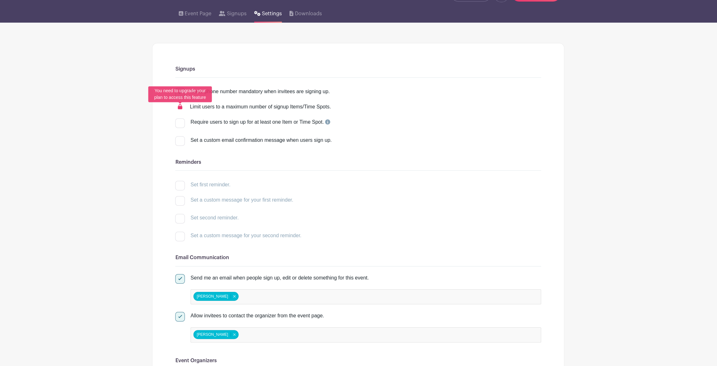
click at [182, 107] on icon at bounding box center [180, 106] width 4 height 5
click at [304, 68] on h6 "Signups" at bounding box center [359, 69] width 366 height 6
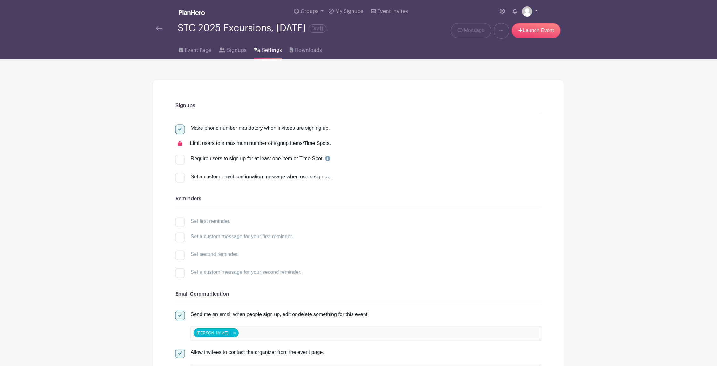
click at [480, 11] on img at bounding box center [527, 11] width 10 height 10
click at [480, 26] on link "My account" at bounding box center [512, 26] width 50 height 10
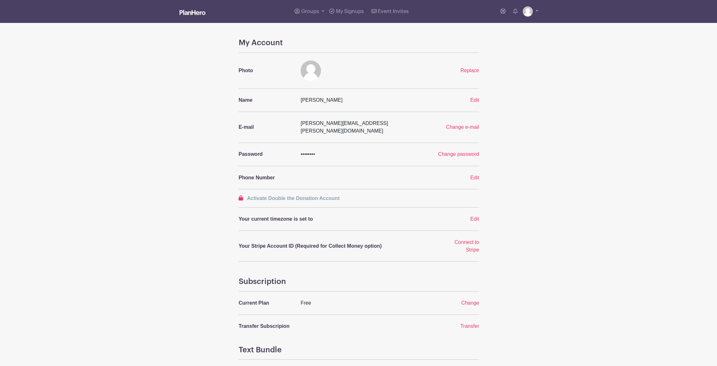
click at [334, 195] on span "Activate Double the Donation Account" at bounding box center [293, 197] width 93 height 5
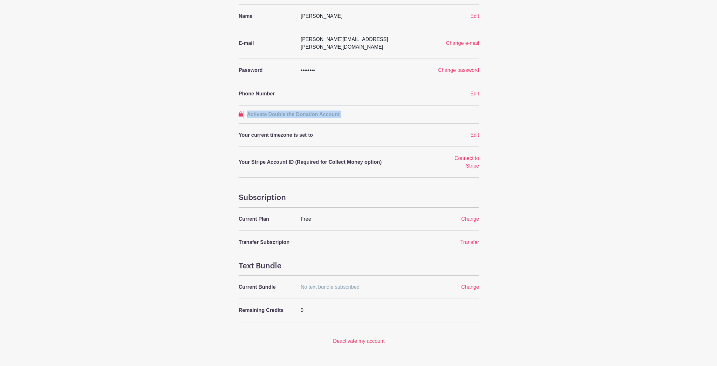
scroll to position [84, 0]
click at [474, 216] on span "Change" at bounding box center [470, 218] width 18 height 5
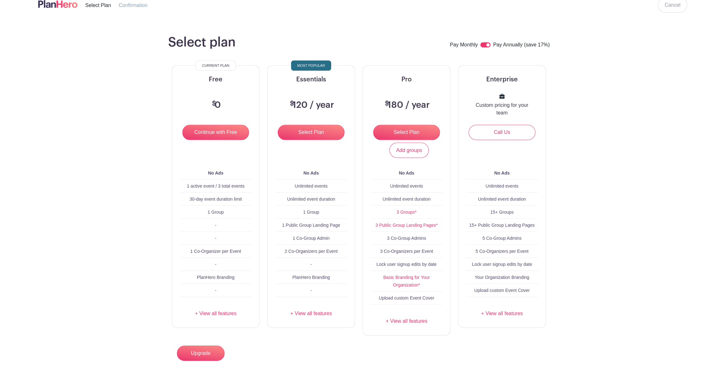
scroll to position [46, 0]
